Goal: Information Seeking & Learning: Learn about a topic

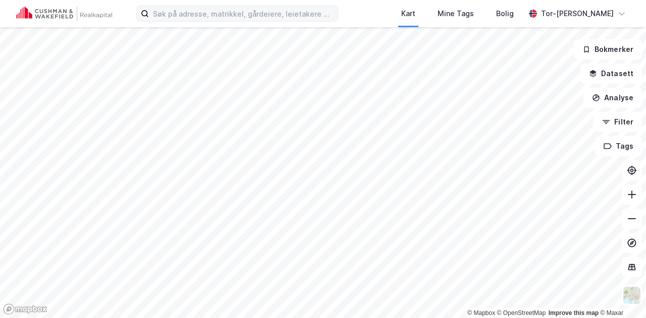
click at [172, 21] on div "Kart Mine Tags Bolig Tor-[PERSON_NAME]" at bounding box center [323, 13] width 646 height 27
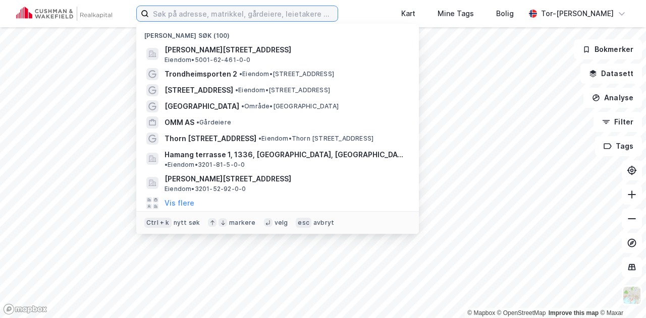
click at [173, 17] on input at bounding box center [243, 13] width 189 height 15
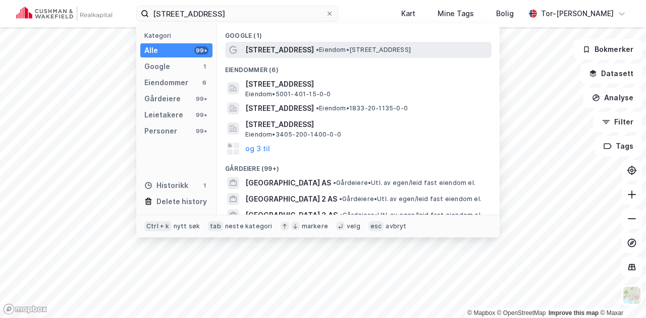
click at [316, 49] on span "• Eiendom • [STREET_ADDRESS]" at bounding box center [363, 50] width 95 height 8
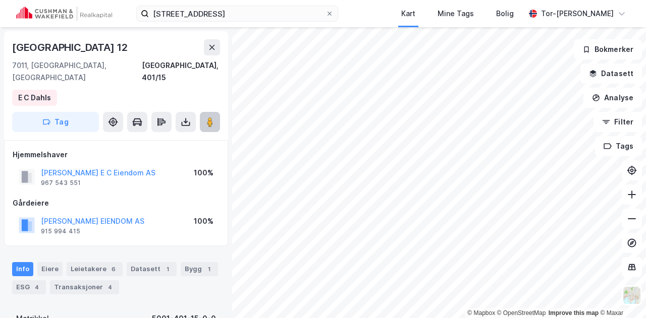
click at [213, 117] on icon at bounding box center [210, 122] width 10 height 10
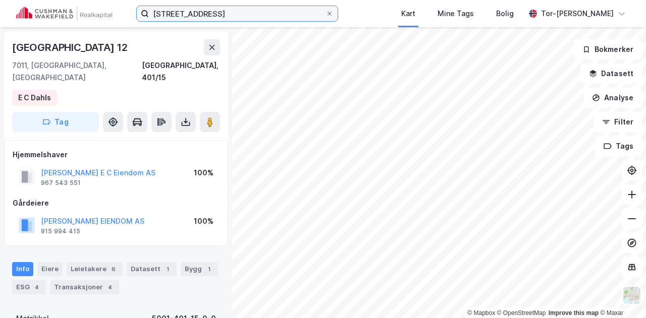
click at [200, 17] on input "[STREET_ADDRESS]" at bounding box center [237, 13] width 177 height 15
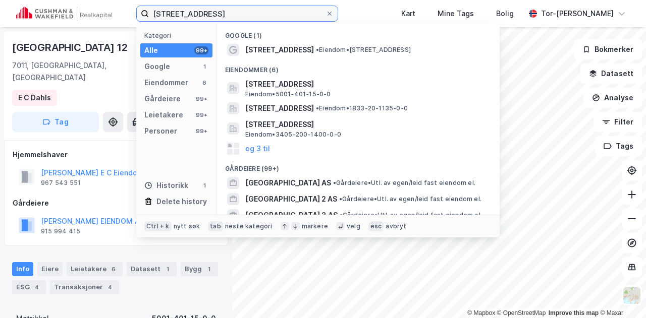
click at [200, 16] on input "[STREET_ADDRESS]" at bounding box center [237, 13] width 177 height 15
paste input "250911_Thorn [STREET_ADDRESS]"
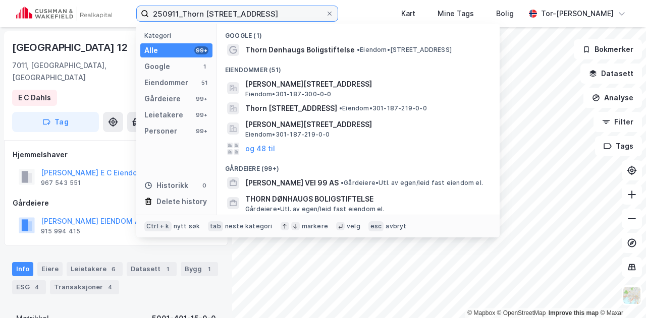
click at [181, 12] on input "250911_Thorn [STREET_ADDRESS]" at bounding box center [237, 13] width 177 height 15
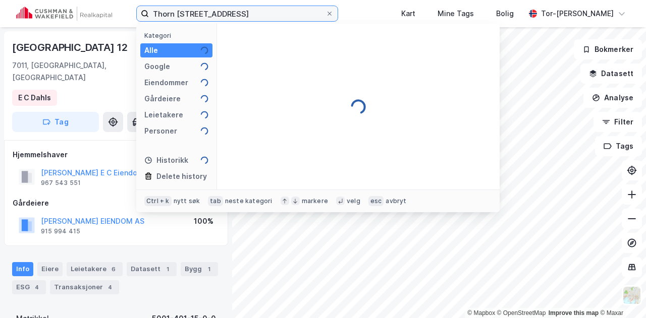
type input "Thorn [STREET_ADDRESS]"
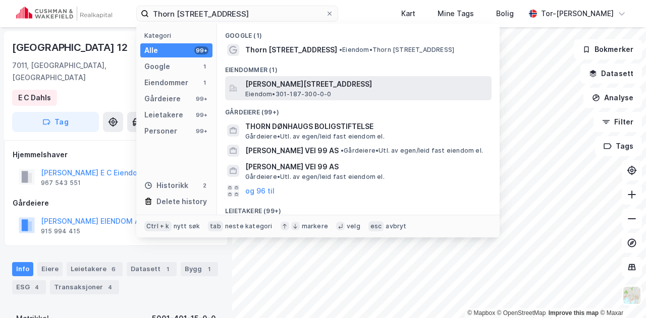
click at [311, 83] on span "[PERSON_NAME][STREET_ADDRESS]" at bounding box center [366, 84] width 242 height 12
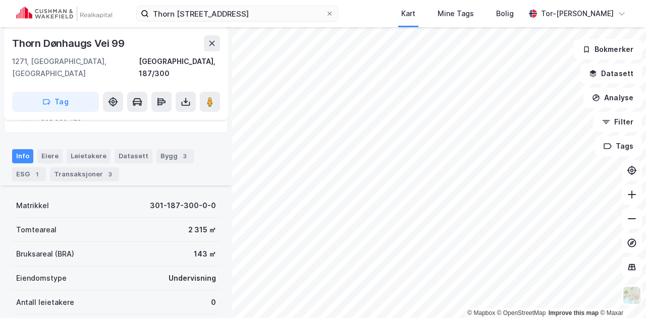
scroll to position [230, 0]
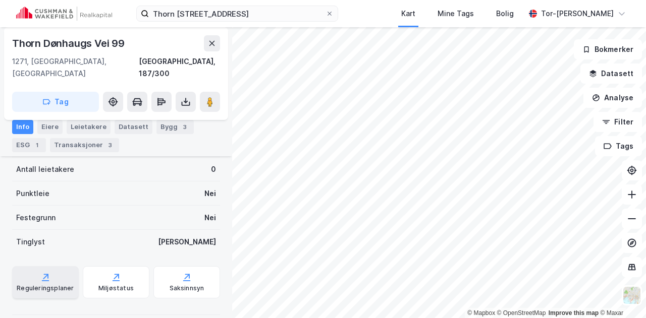
click at [32, 271] on div "Reguleringsplaner" at bounding box center [45, 282] width 67 height 32
